Goal: Task Accomplishment & Management: Manage account settings

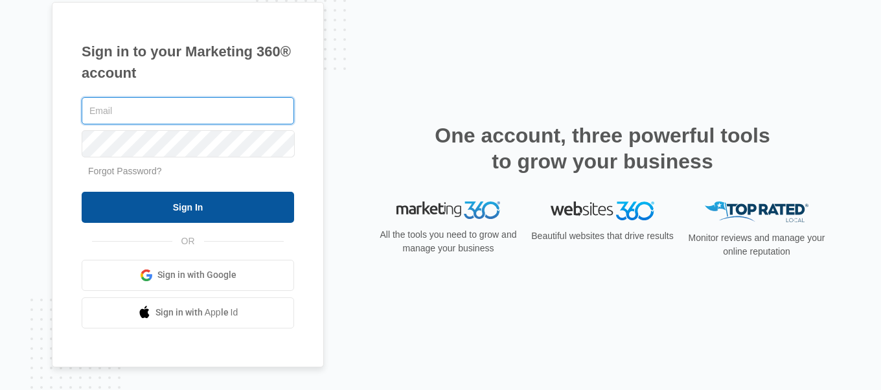
type input "[EMAIL_ADDRESS][DOMAIN_NAME]"
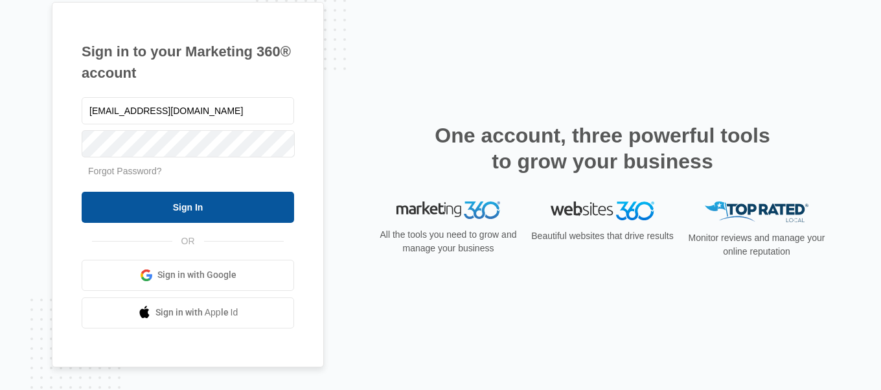
click at [163, 193] on input "Sign In" at bounding box center [188, 207] width 212 height 31
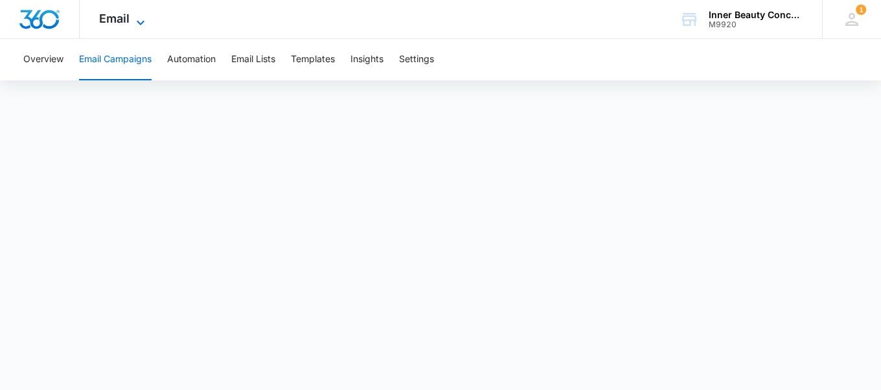
click at [136, 20] on icon at bounding box center [141, 23] width 16 height 16
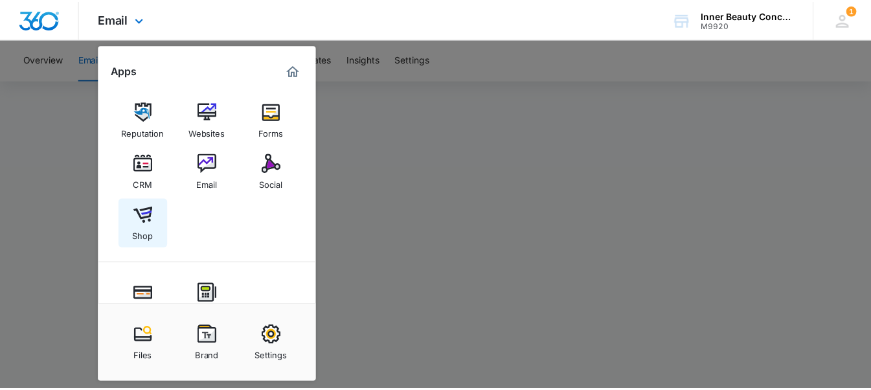
scroll to position [114, 0]
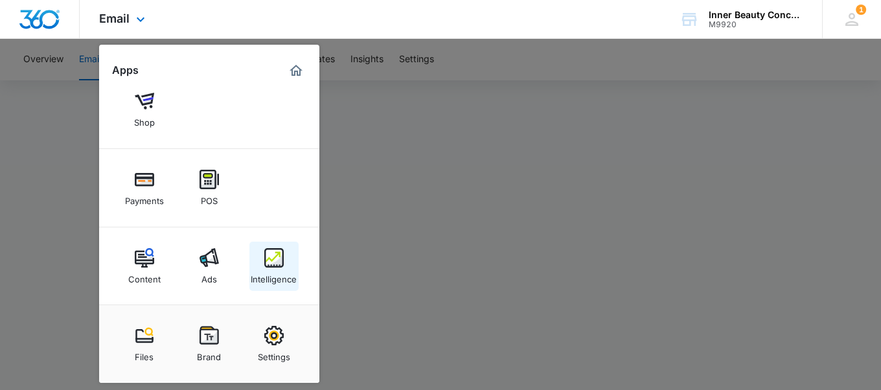
click at [275, 266] on img at bounding box center [273, 257] width 19 height 19
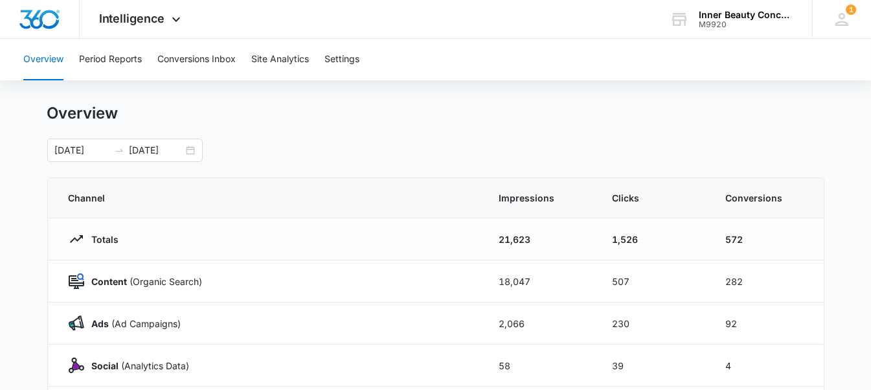
scroll to position [19, 0]
